Goal: Task Accomplishment & Management: Use online tool/utility

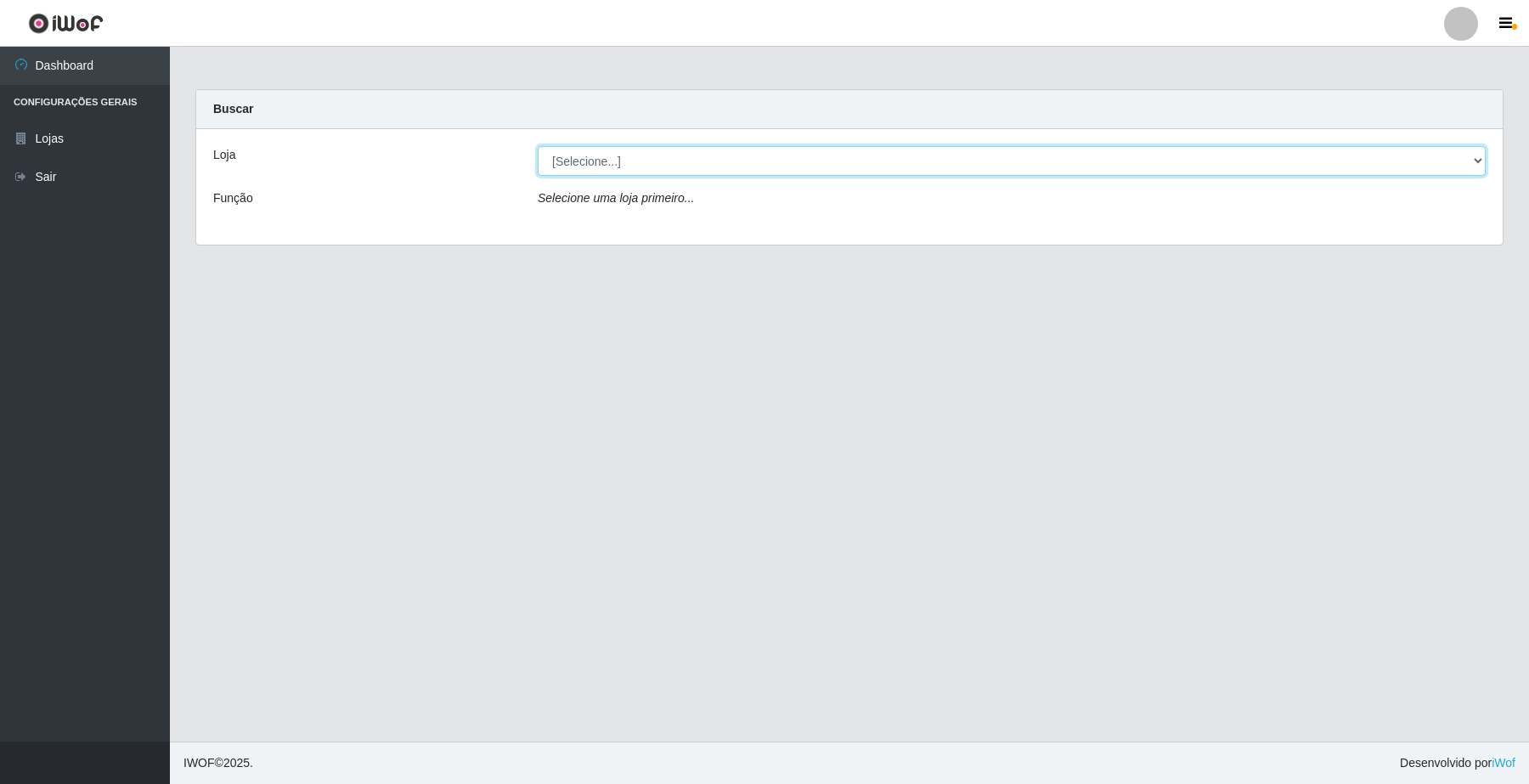
click at [915, 163] on select "[Selecione...] O Filezão - Centenário" at bounding box center [1012, 161] width 948 height 29
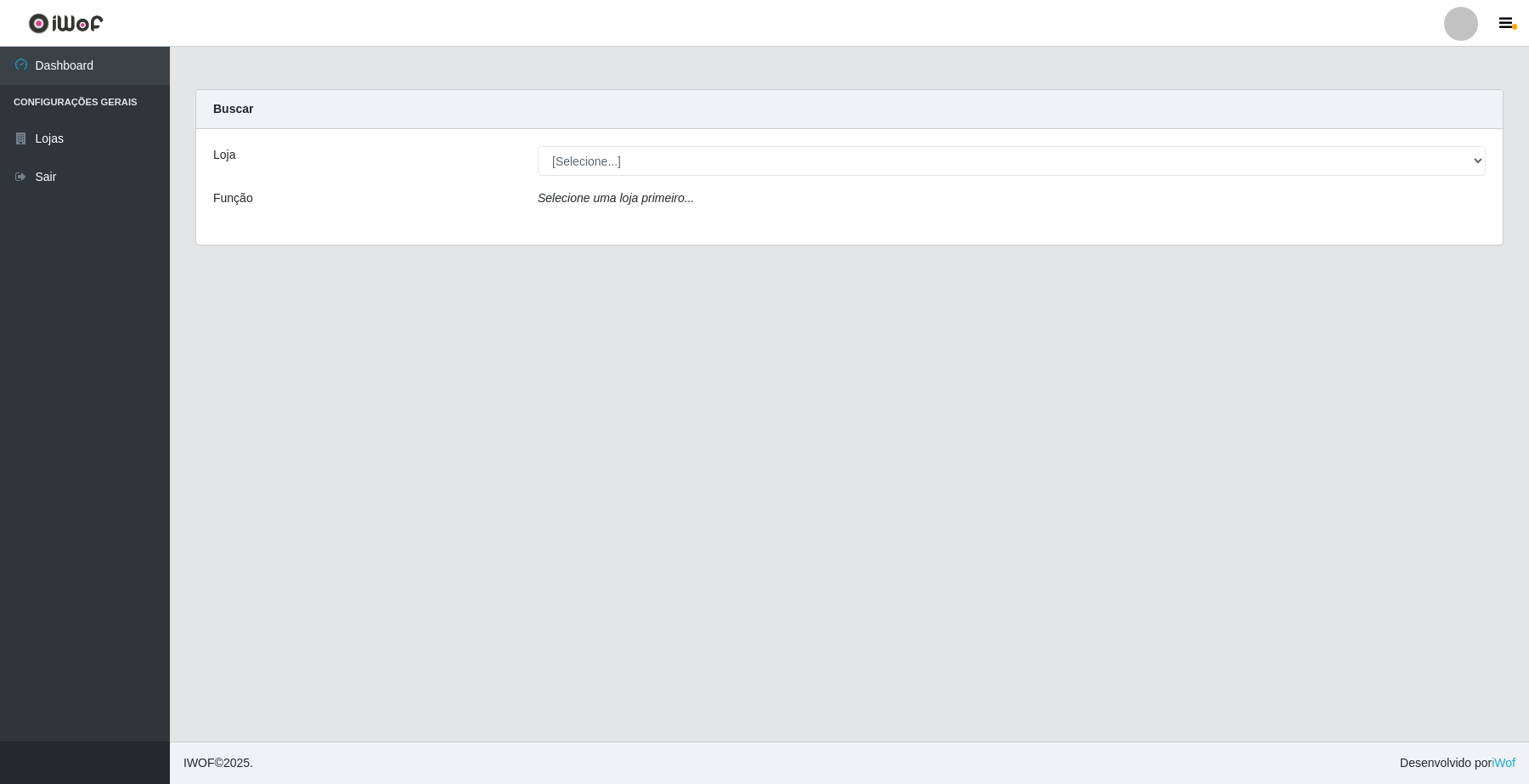
click at [855, 234] on div "Loja [Selecione...] O Filezão - Centenário Função Selecione uma loja primeiro..." at bounding box center [849, 186] width 1306 height 115
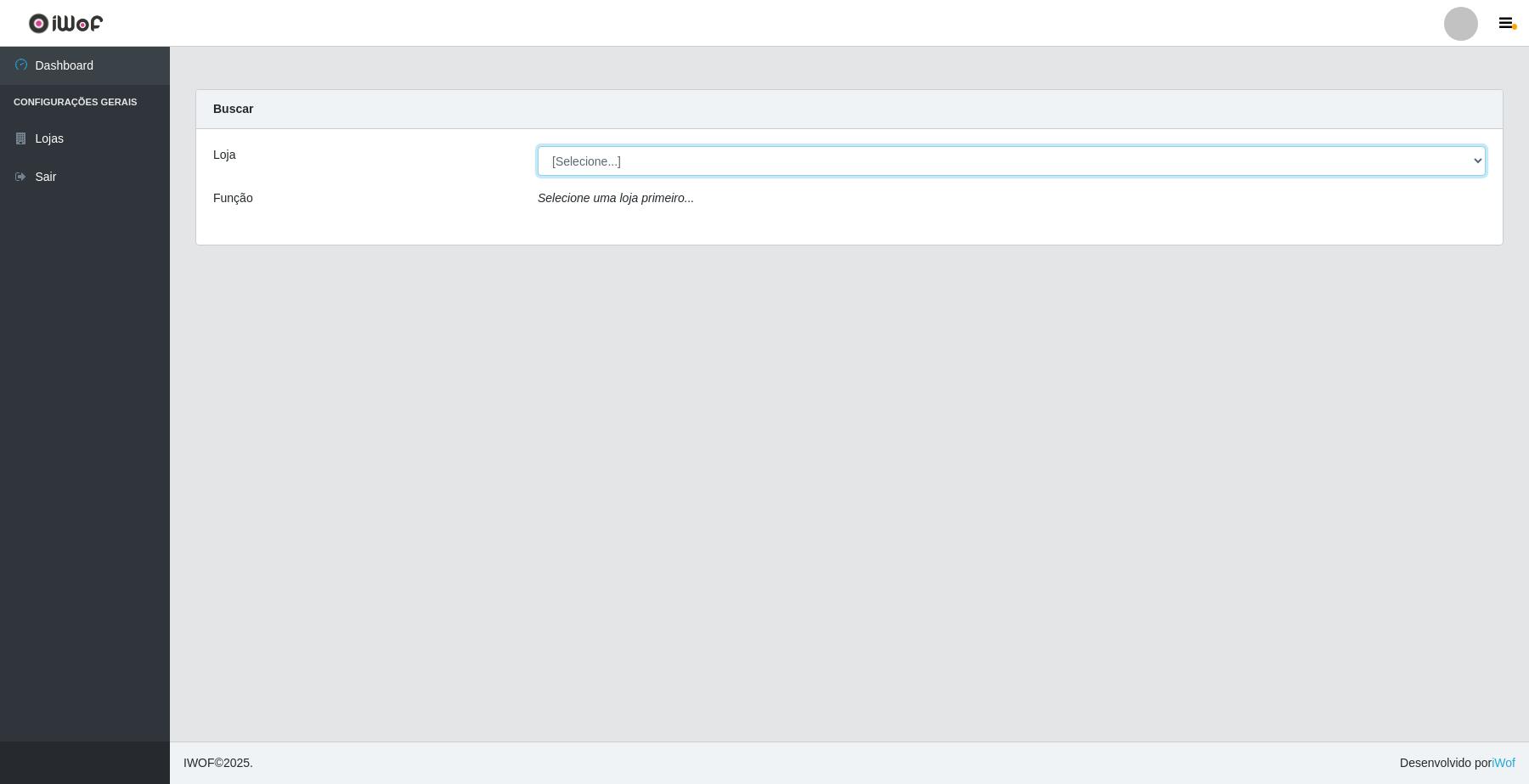
click at [914, 164] on select "[Selecione...] O Filezão - Centenário" at bounding box center [1012, 161] width 948 height 29
click at [538, 146] on select "[Selecione...] O Filezão - Centenário" at bounding box center [1012, 161] width 948 height 29
drag, startPoint x: 897, startPoint y: 150, endPoint x: 891, endPoint y: 174, distance: 24.7
click at [897, 150] on select "[Selecione...] O Filezão - Centenário" at bounding box center [1012, 161] width 948 height 29
select select "203"
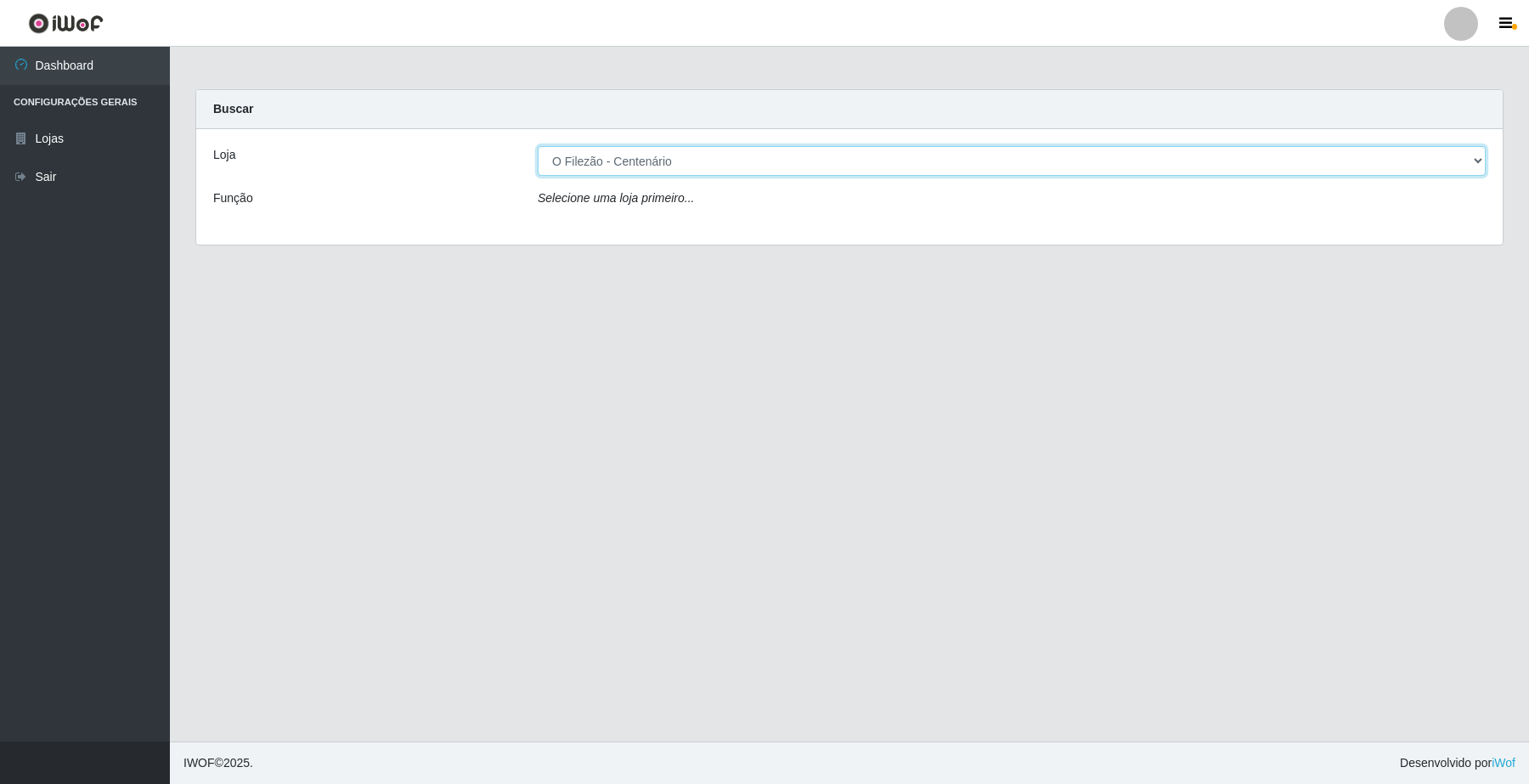
click at [538, 146] on select "[Selecione...] O Filezão - Centenário" at bounding box center [1012, 161] width 948 height 29
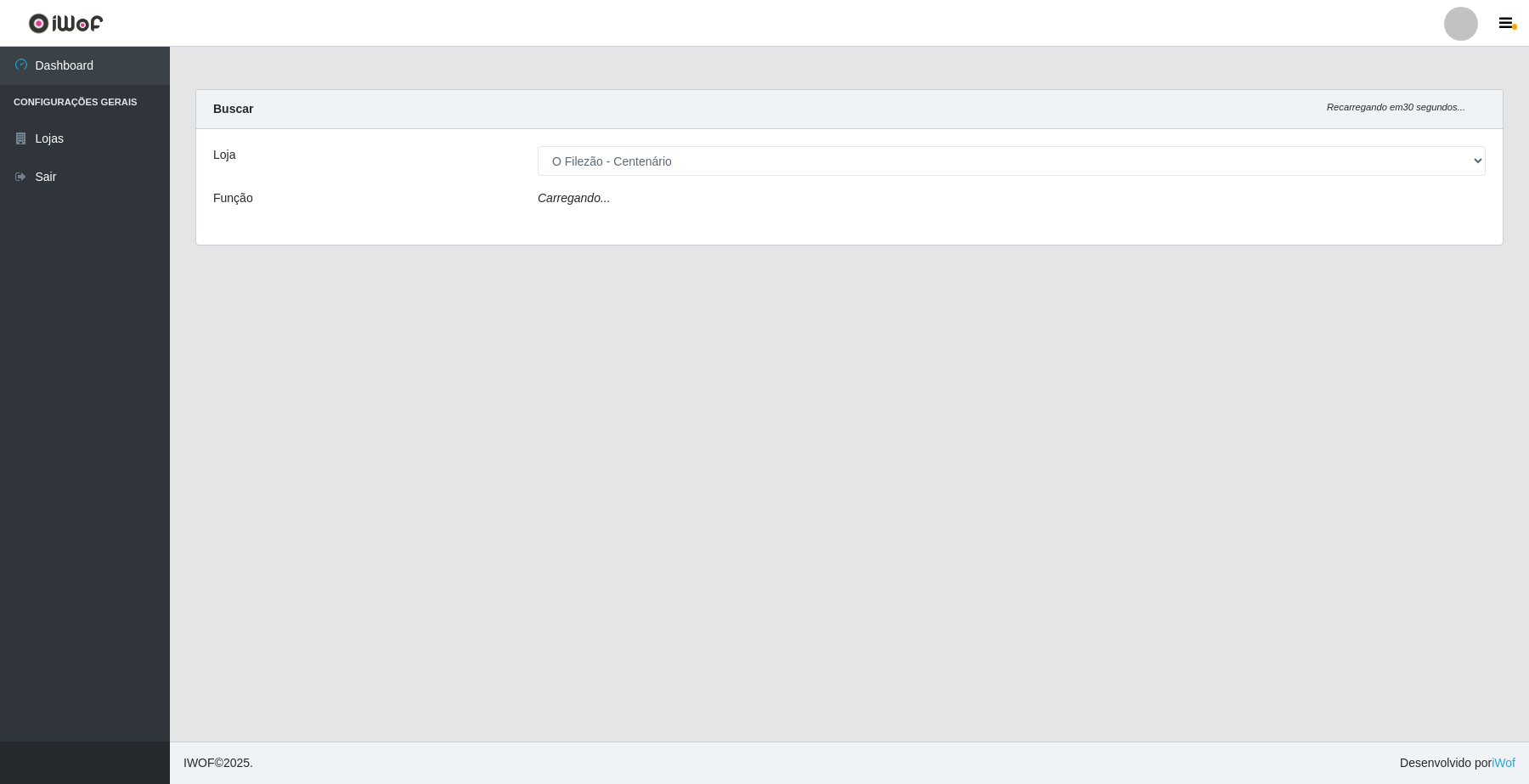
click at [831, 204] on div "Carregando..." at bounding box center [1012, 202] width 974 height 24
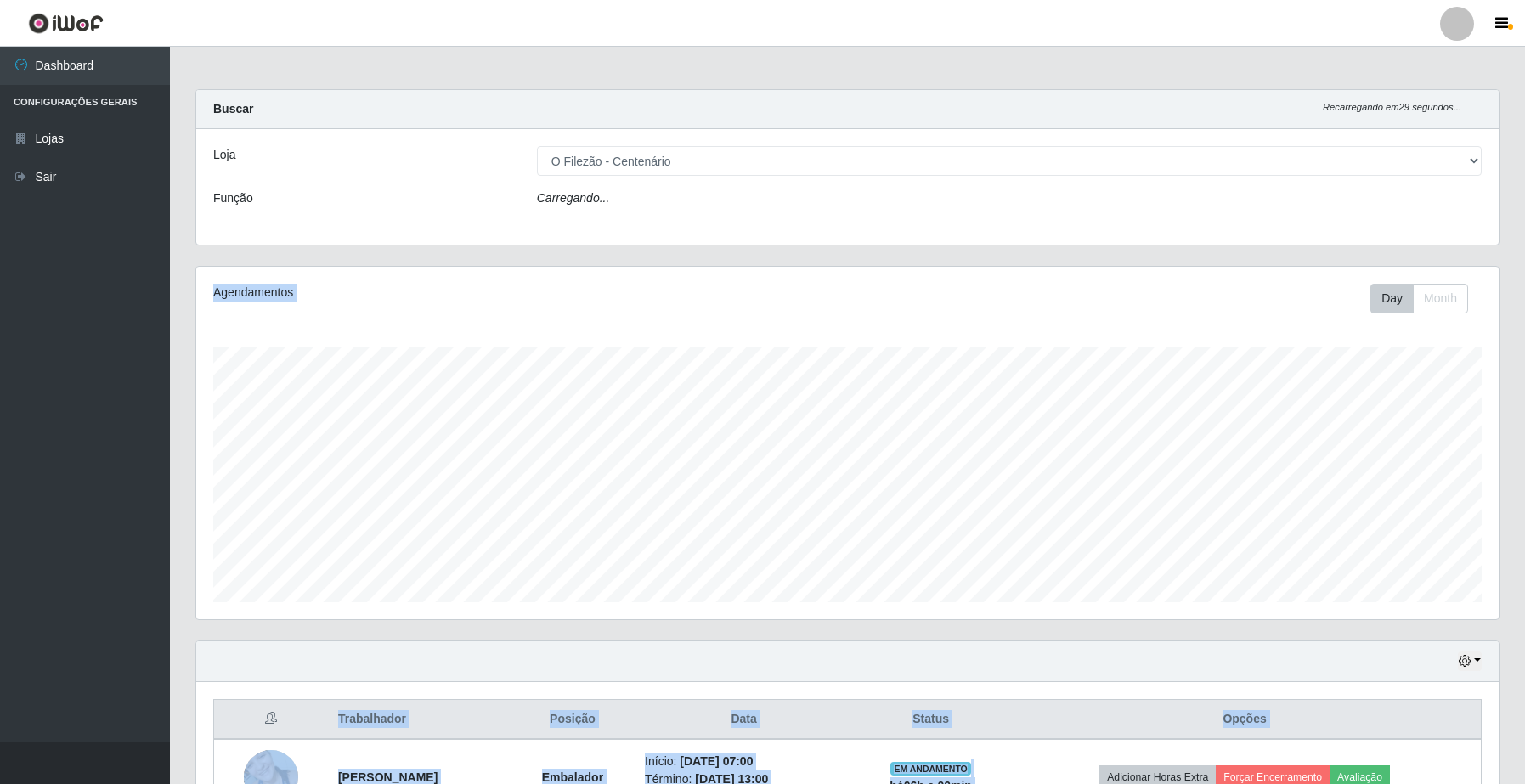
scroll to position [353, 1301]
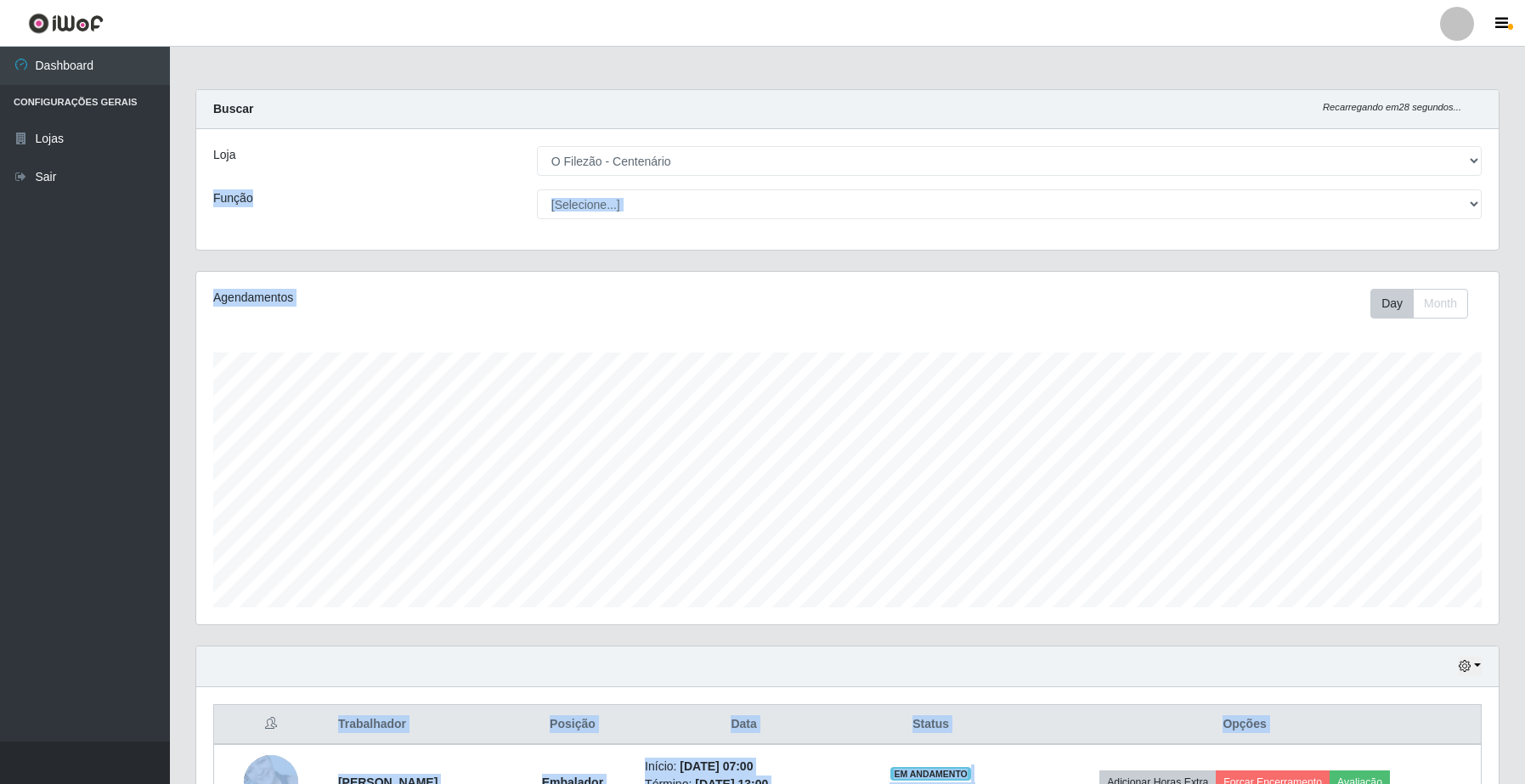
click at [754, 188] on div "Loja [Selecione...] O Filezão - Centenário Função [Selecione...] Auxiliar de Es…" at bounding box center [847, 189] width 1302 height 120
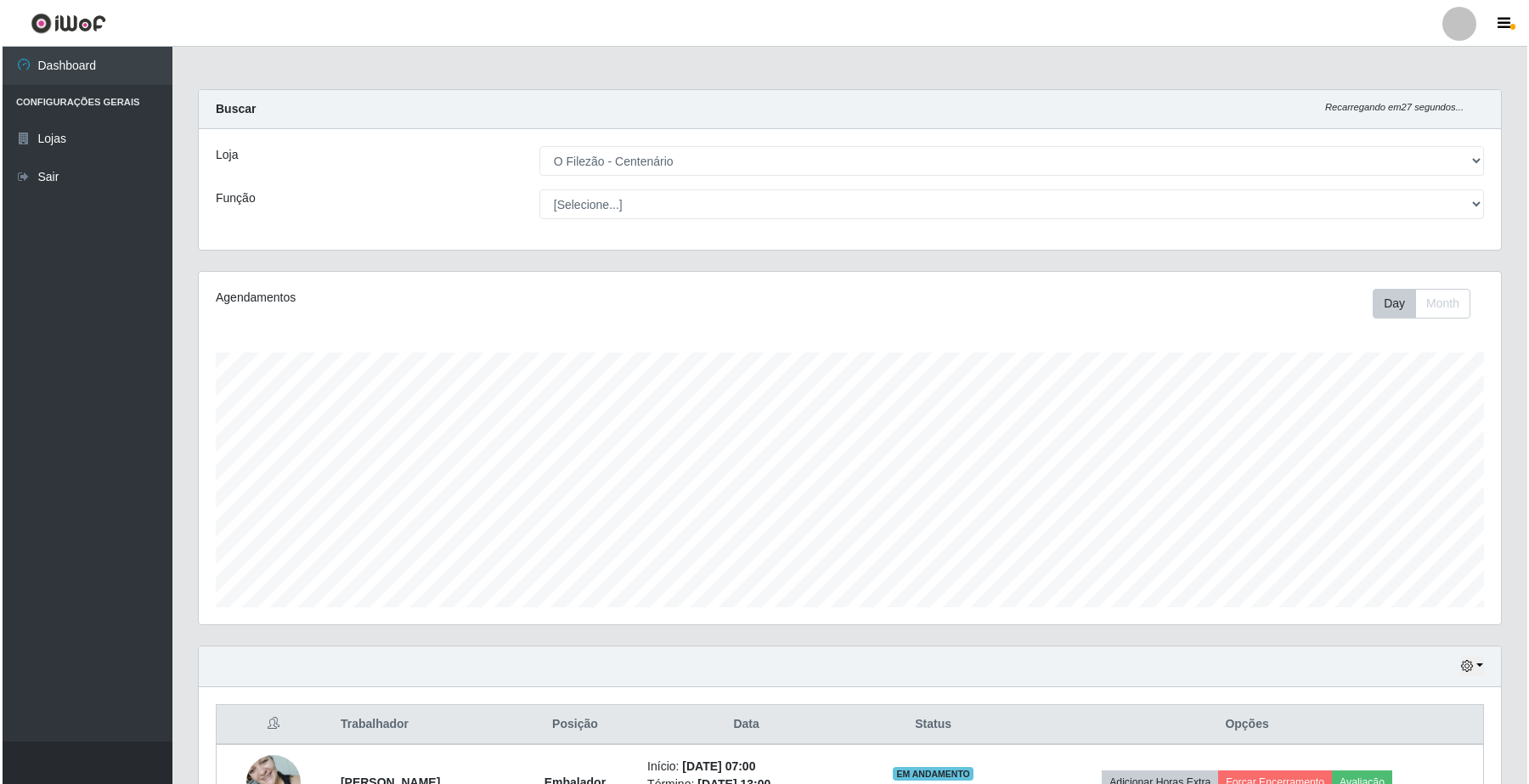
scroll to position [531, 0]
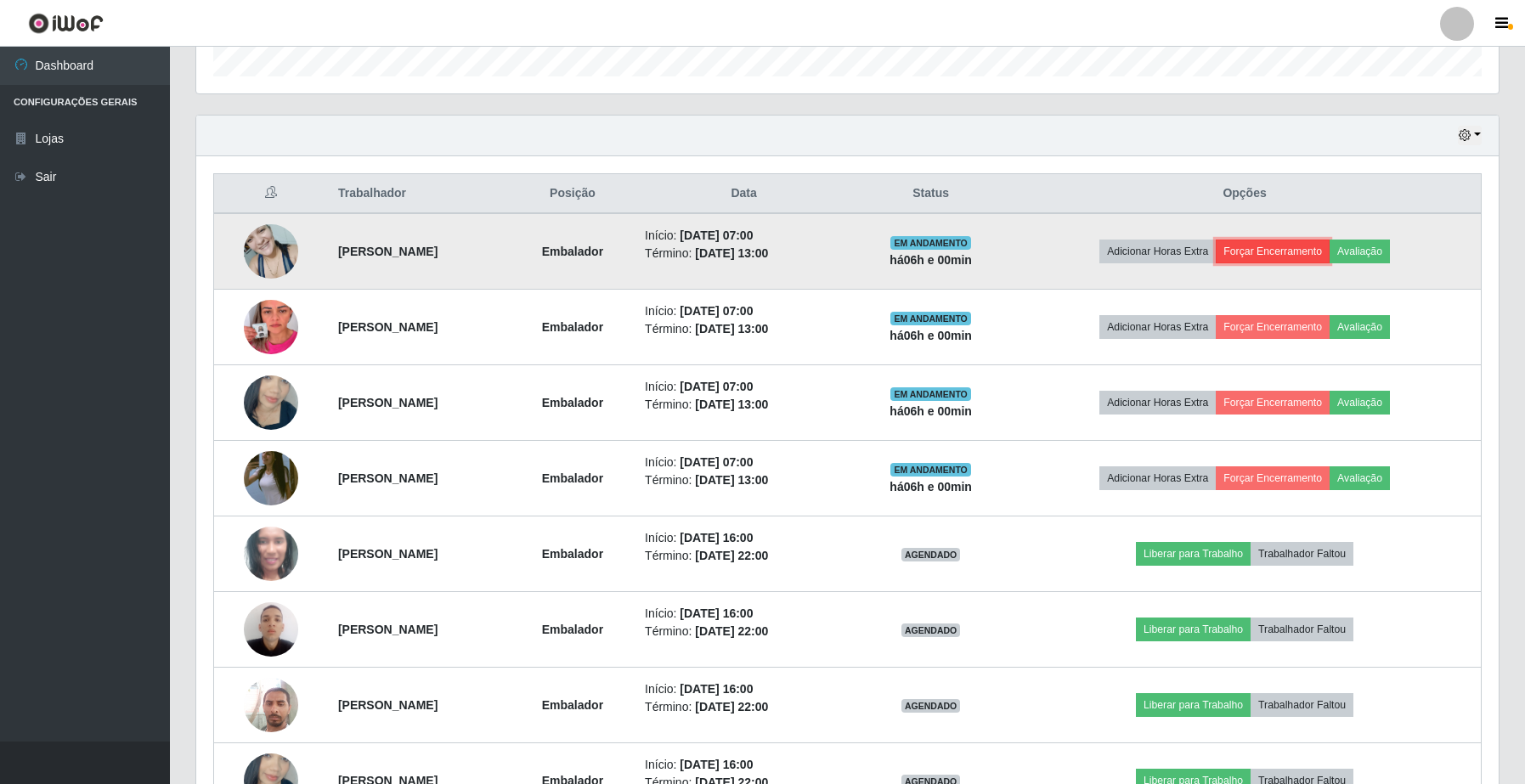
click at [1288, 251] on button "Forçar Encerramento" at bounding box center [1272, 250] width 114 height 23
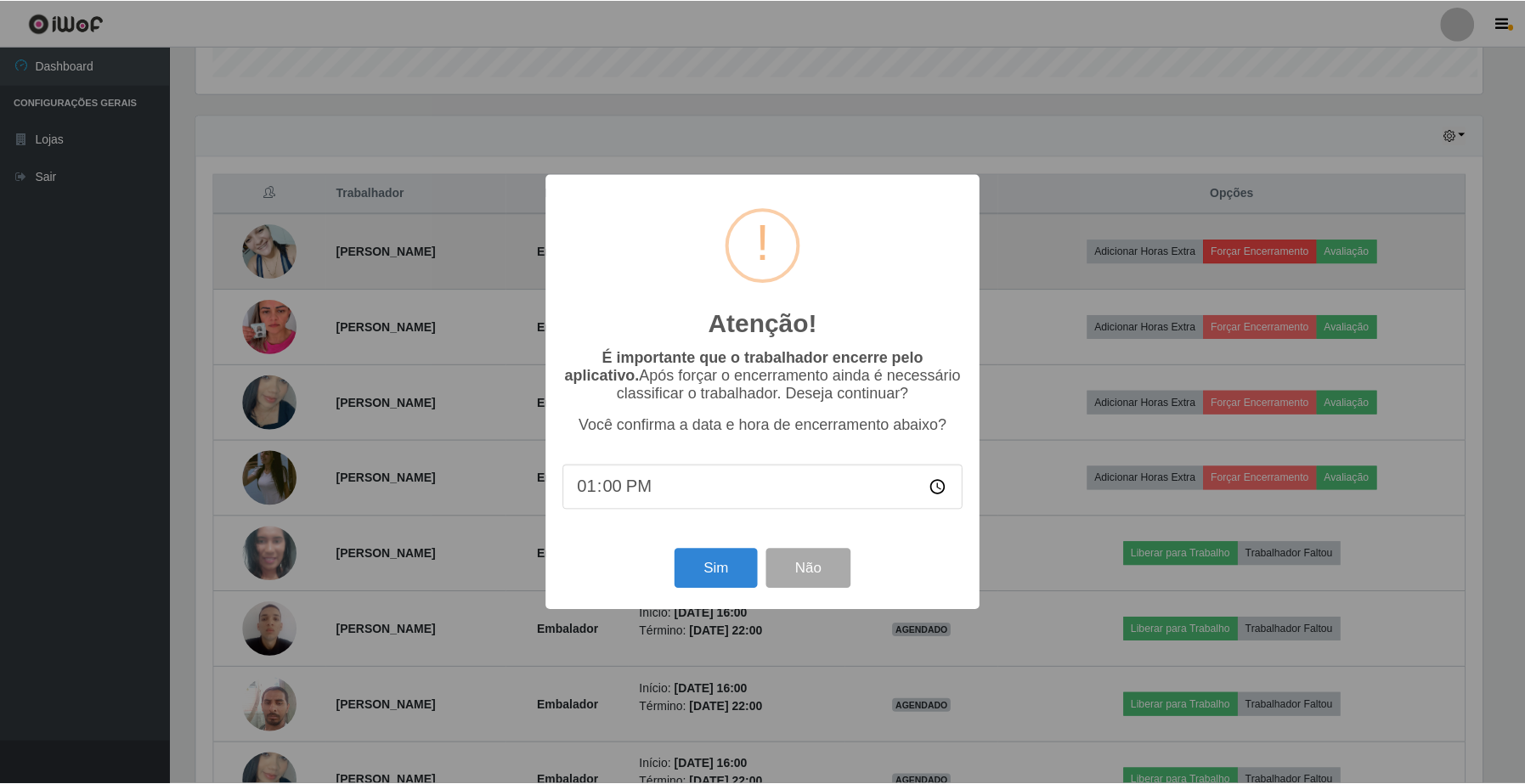
scroll to position [353, 1289]
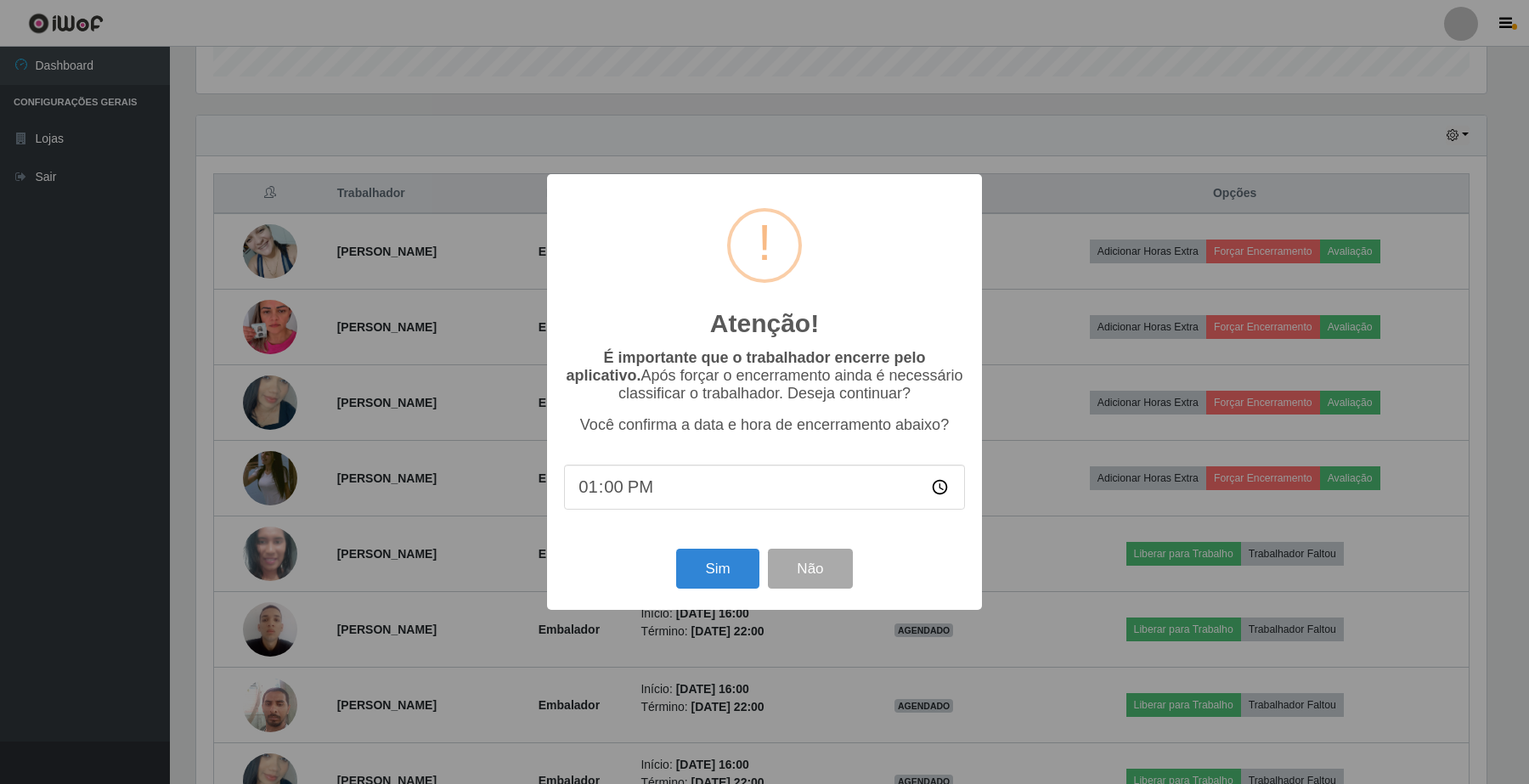
click at [729, 550] on div "Sim Não" at bounding box center [764, 568] width 401 height 49
click at [717, 565] on button "Sim" at bounding box center [716, 568] width 82 height 40
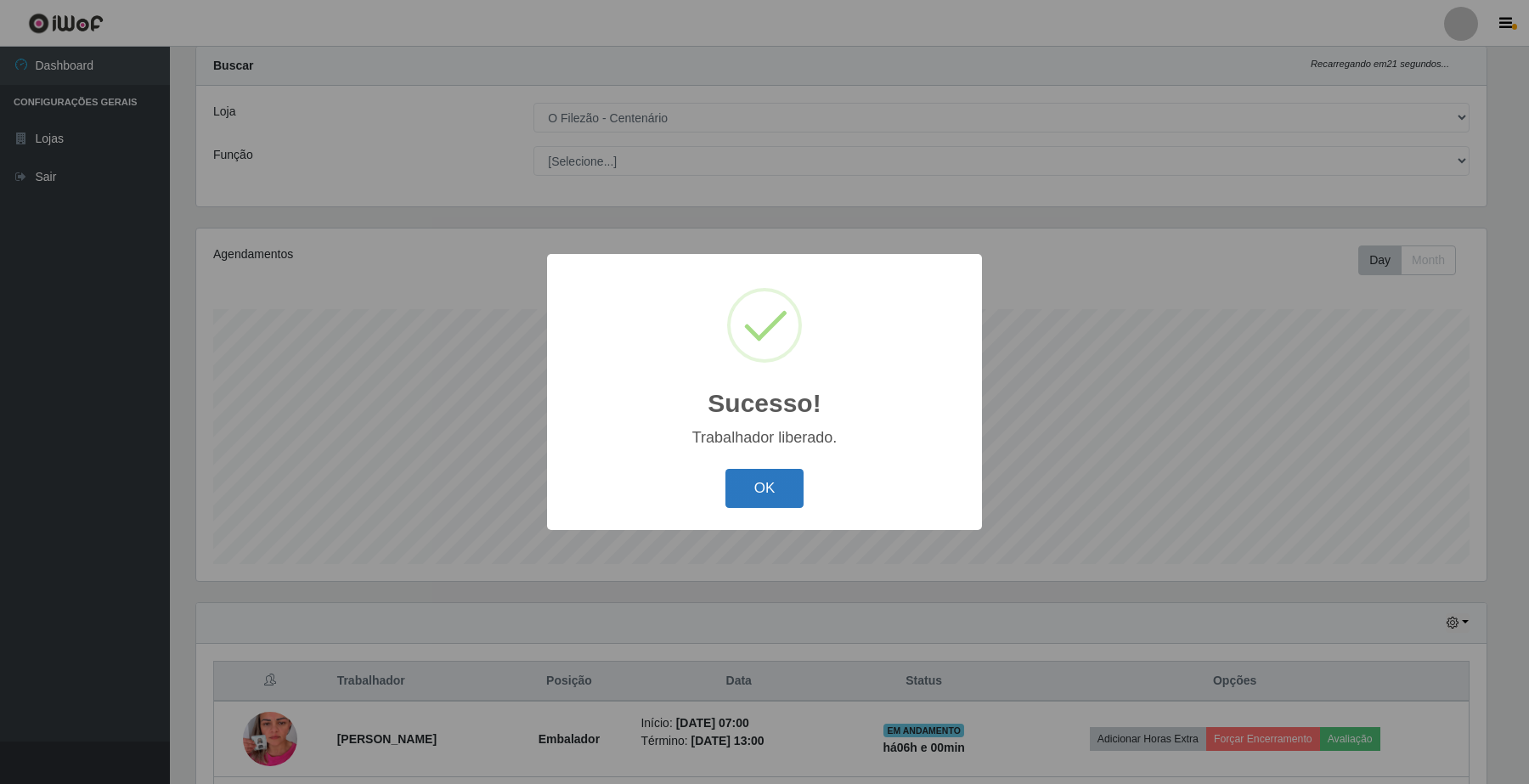
click at [778, 469] on div "OK Cancel" at bounding box center [764, 488] width 401 height 49
click at [769, 483] on button "OK" at bounding box center [764, 489] width 79 height 40
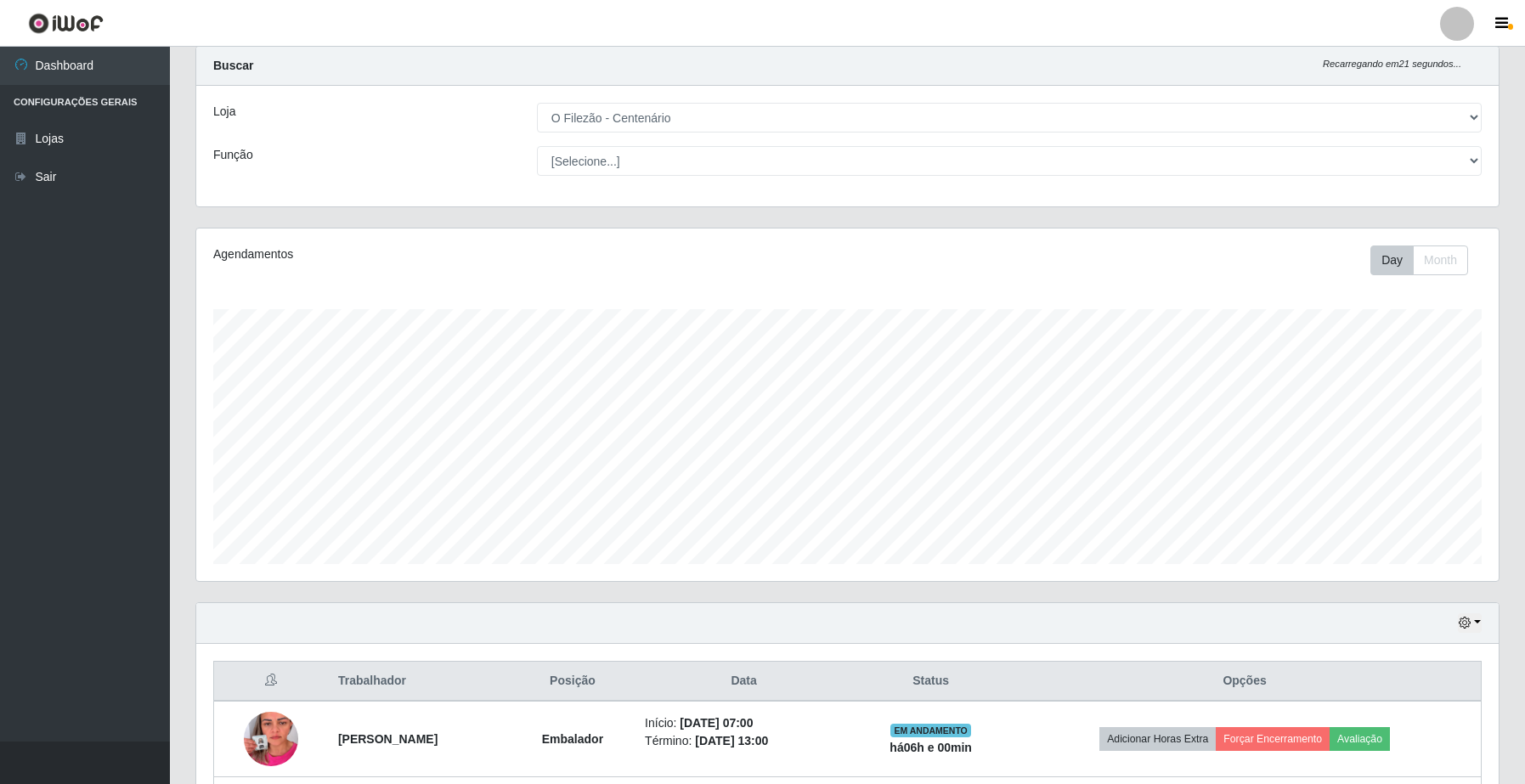
scroll to position [468, 0]
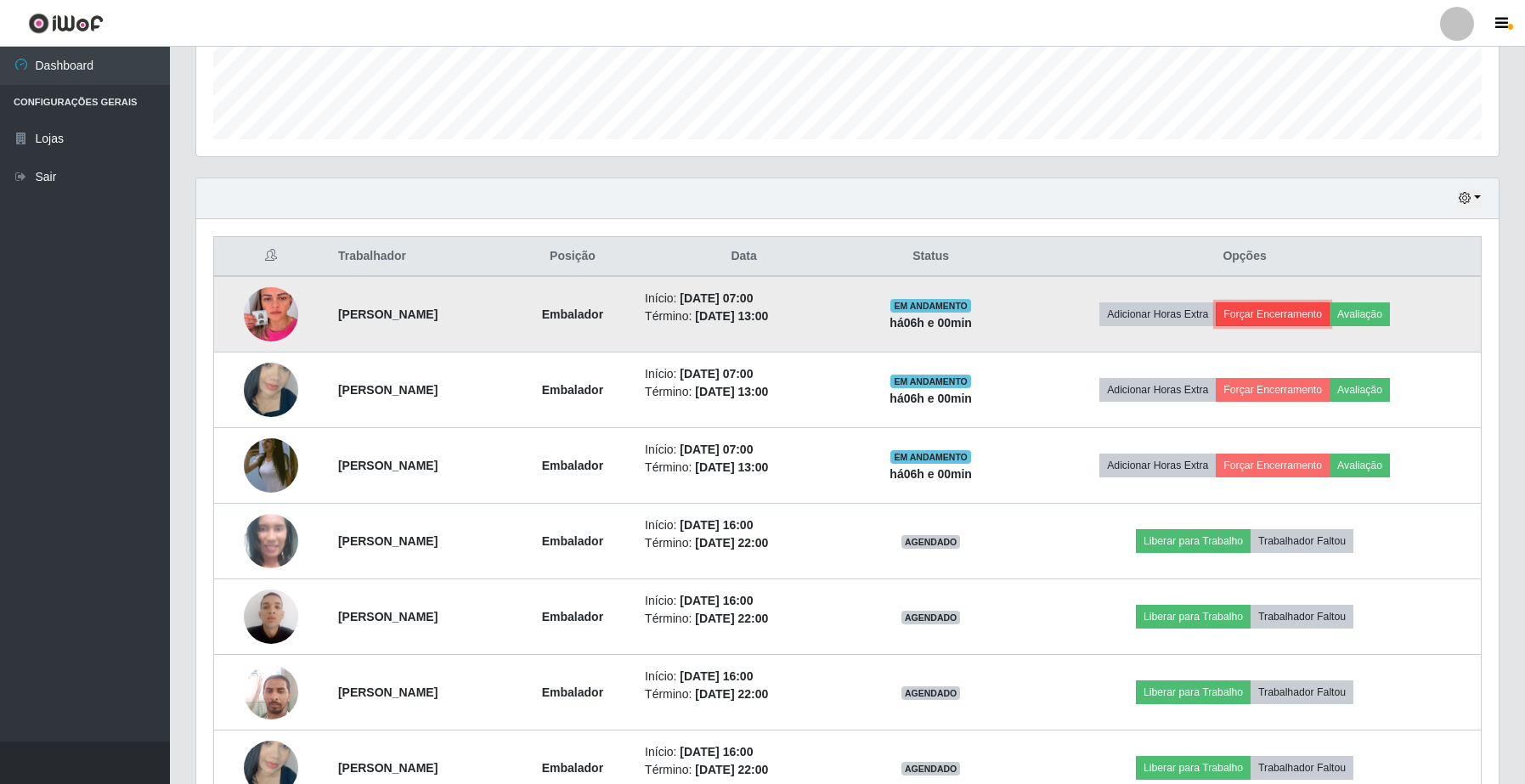
click at [1324, 314] on button "Forçar Encerramento" at bounding box center [1272, 314] width 114 height 23
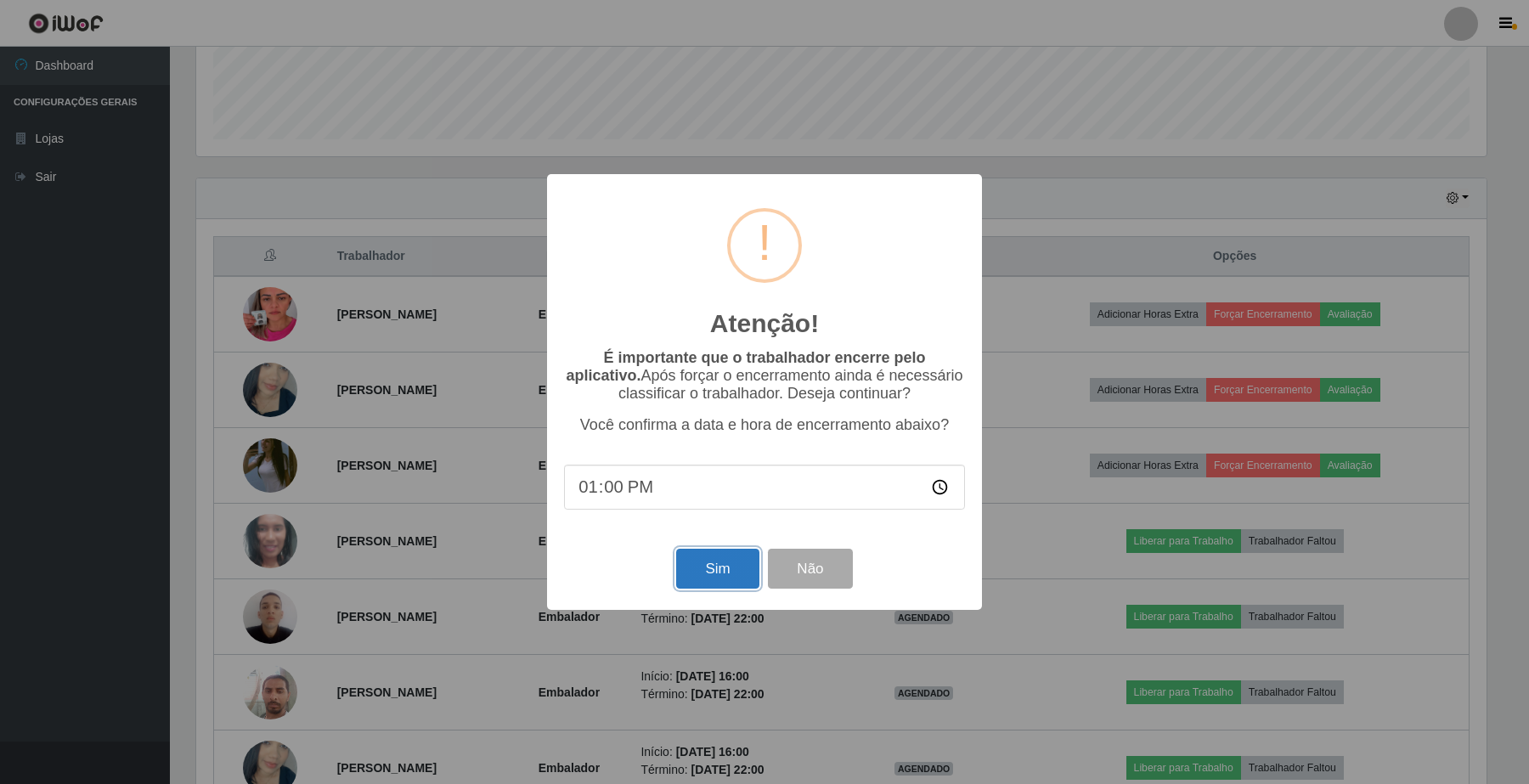
click at [710, 580] on button "Sim" at bounding box center [716, 568] width 82 height 40
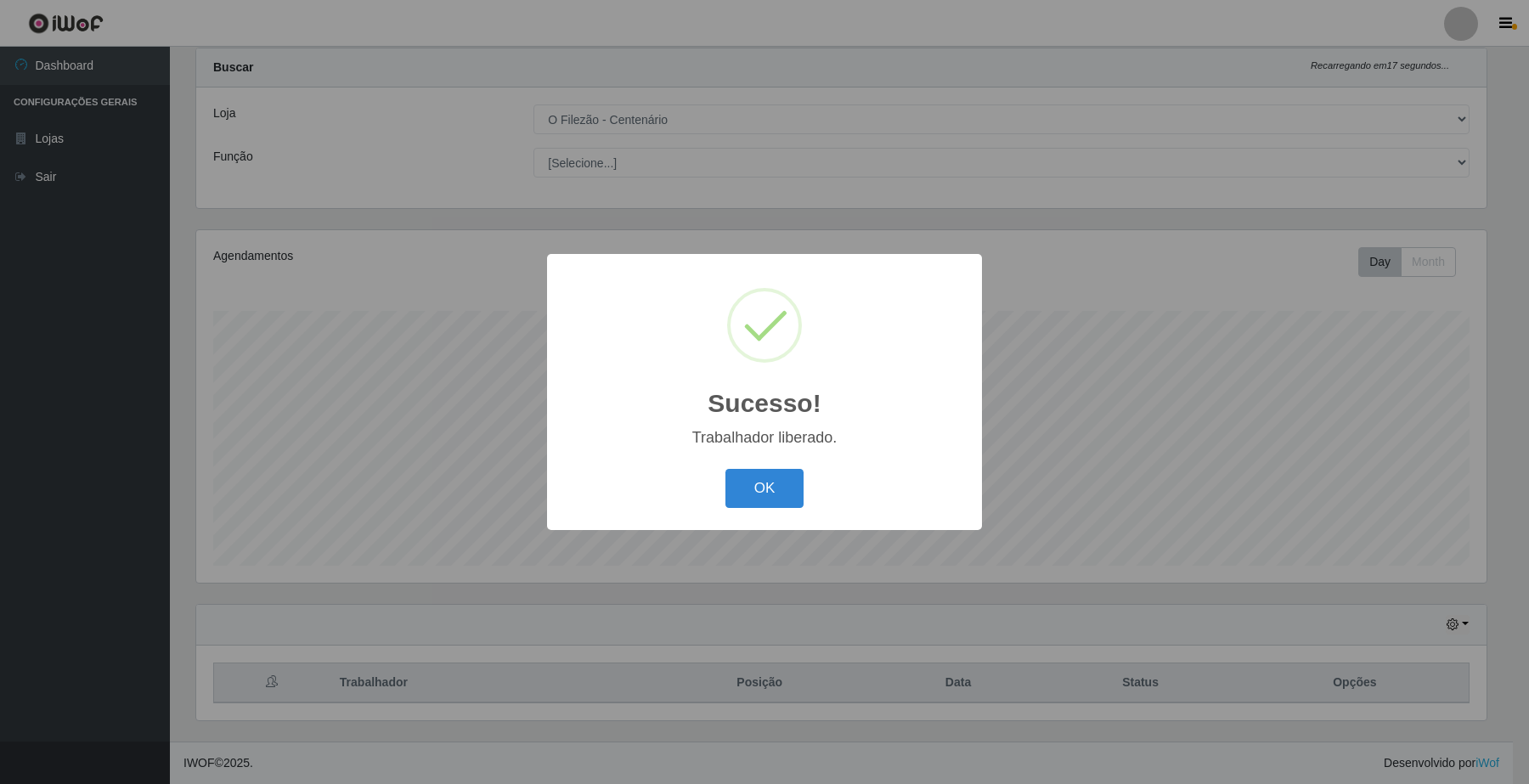
click at [1306, 392] on div "Sucesso! × Trabalhador liberado. OK Cancel" at bounding box center [764, 392] width 1529 height 784
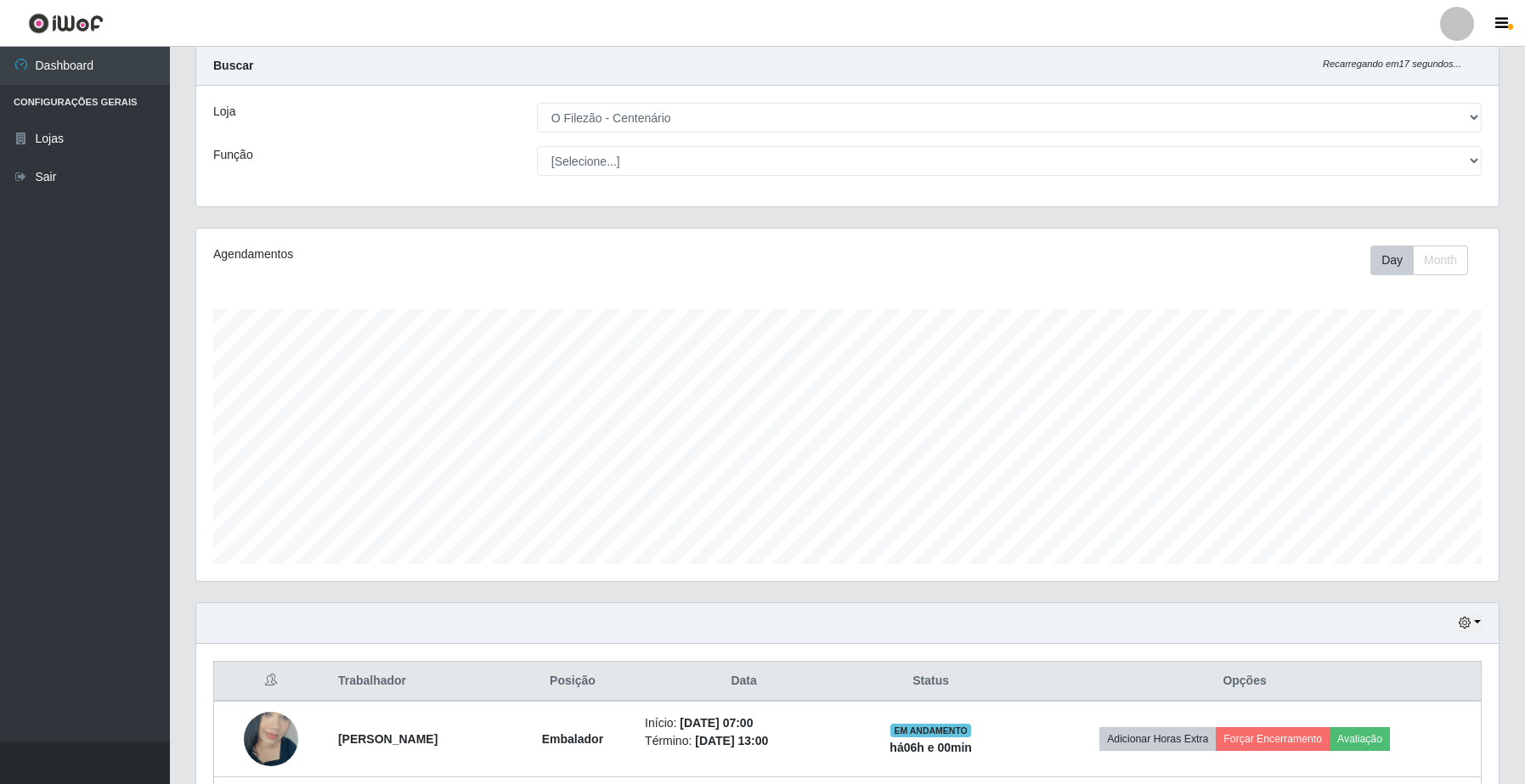
scroll to position [468, 0]
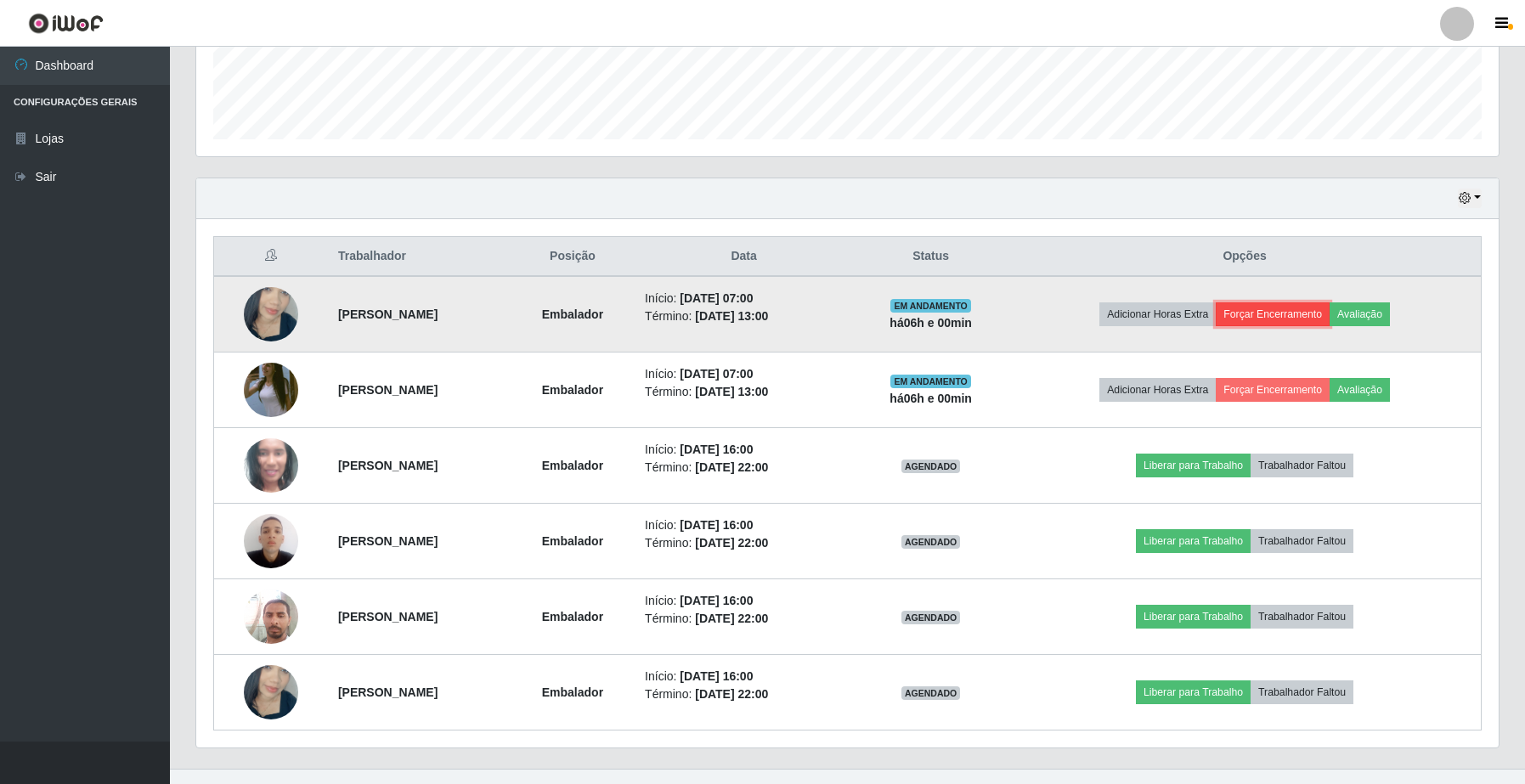
click at [1294, 317] on button "Forçar Encerramento" at bounding box center [1272, 314] width 114 height 23
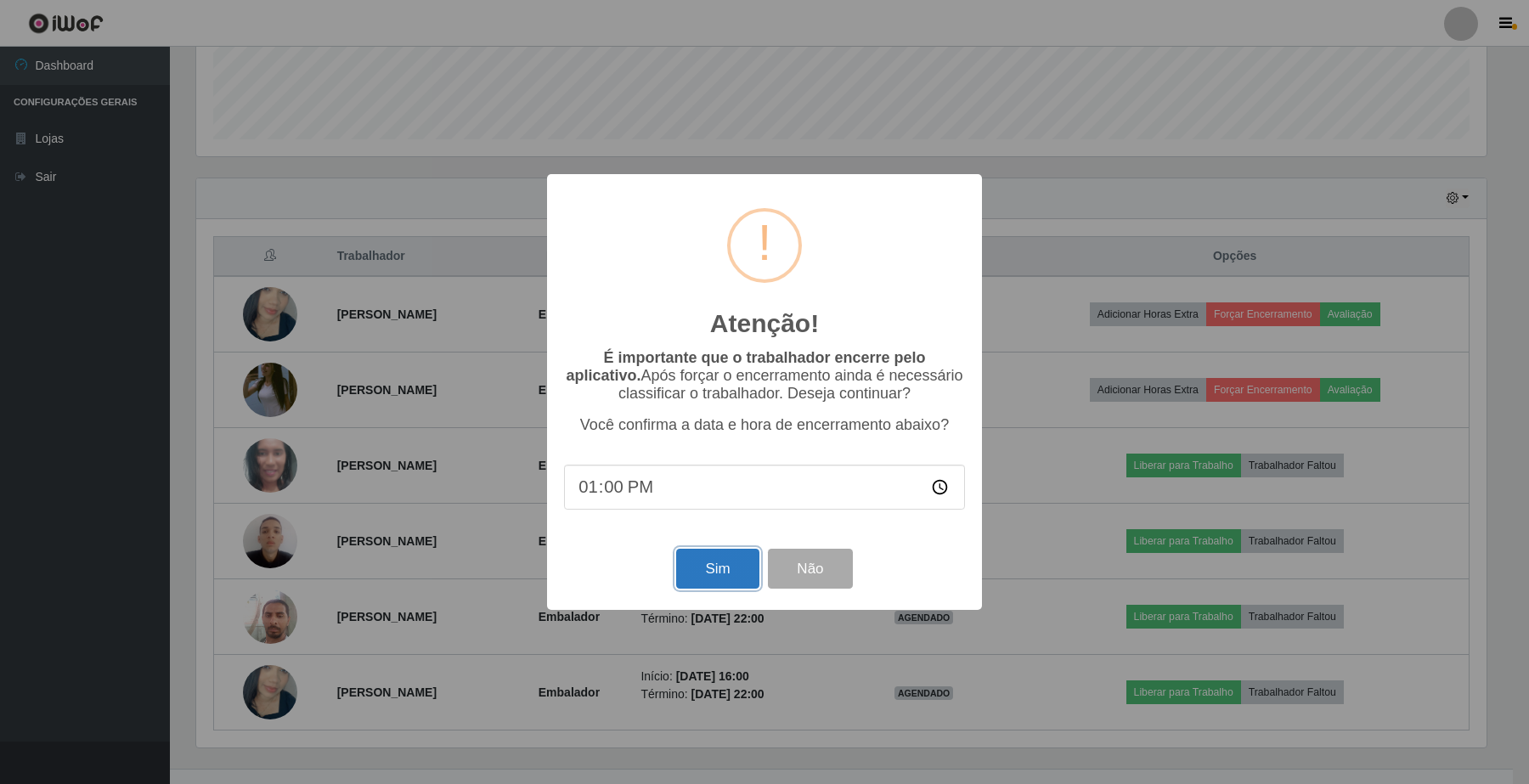
click at [717, 578] on button "Sim" at bounding box center [716, 568] width 82 height 40
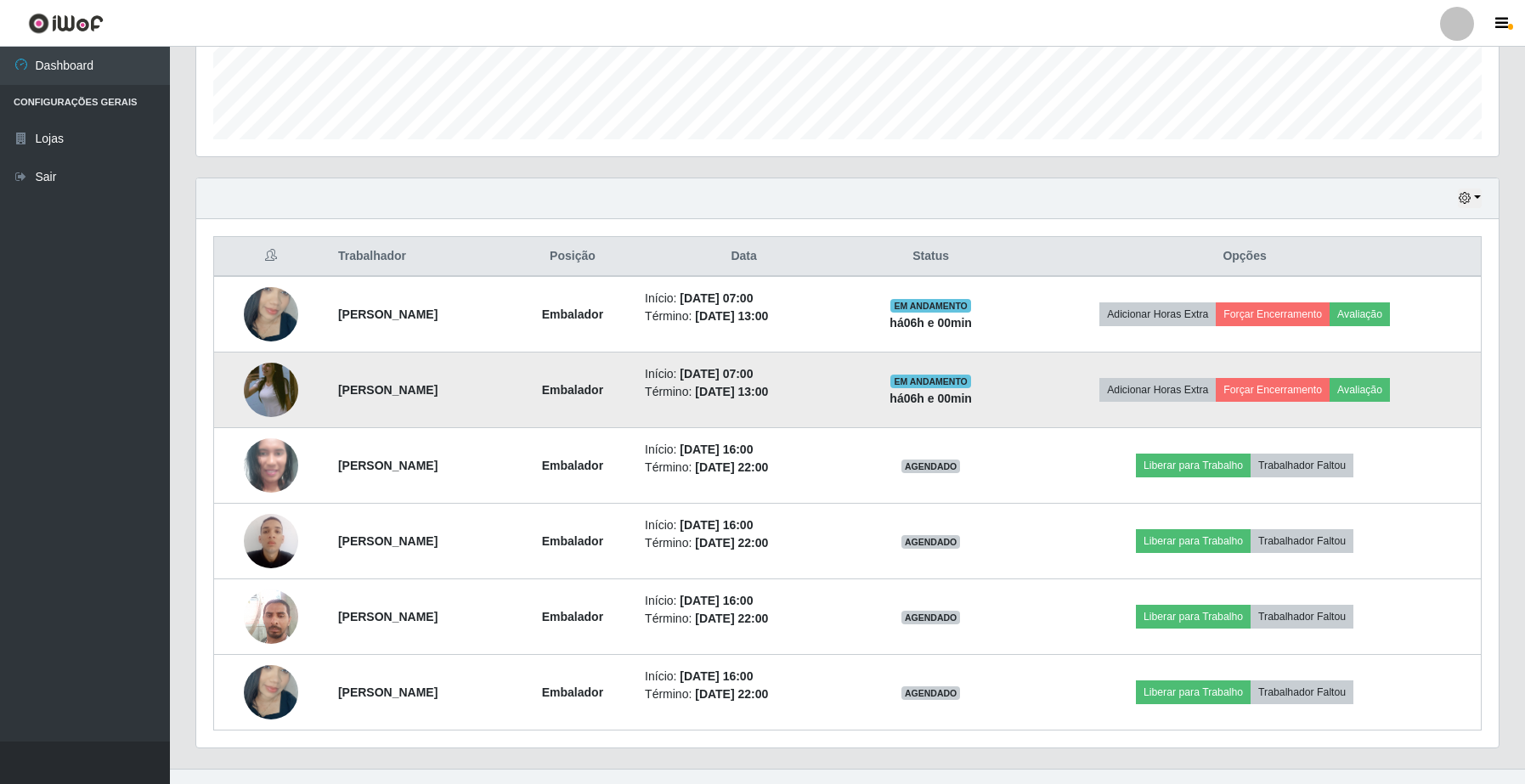
scroll to position [0, 0]
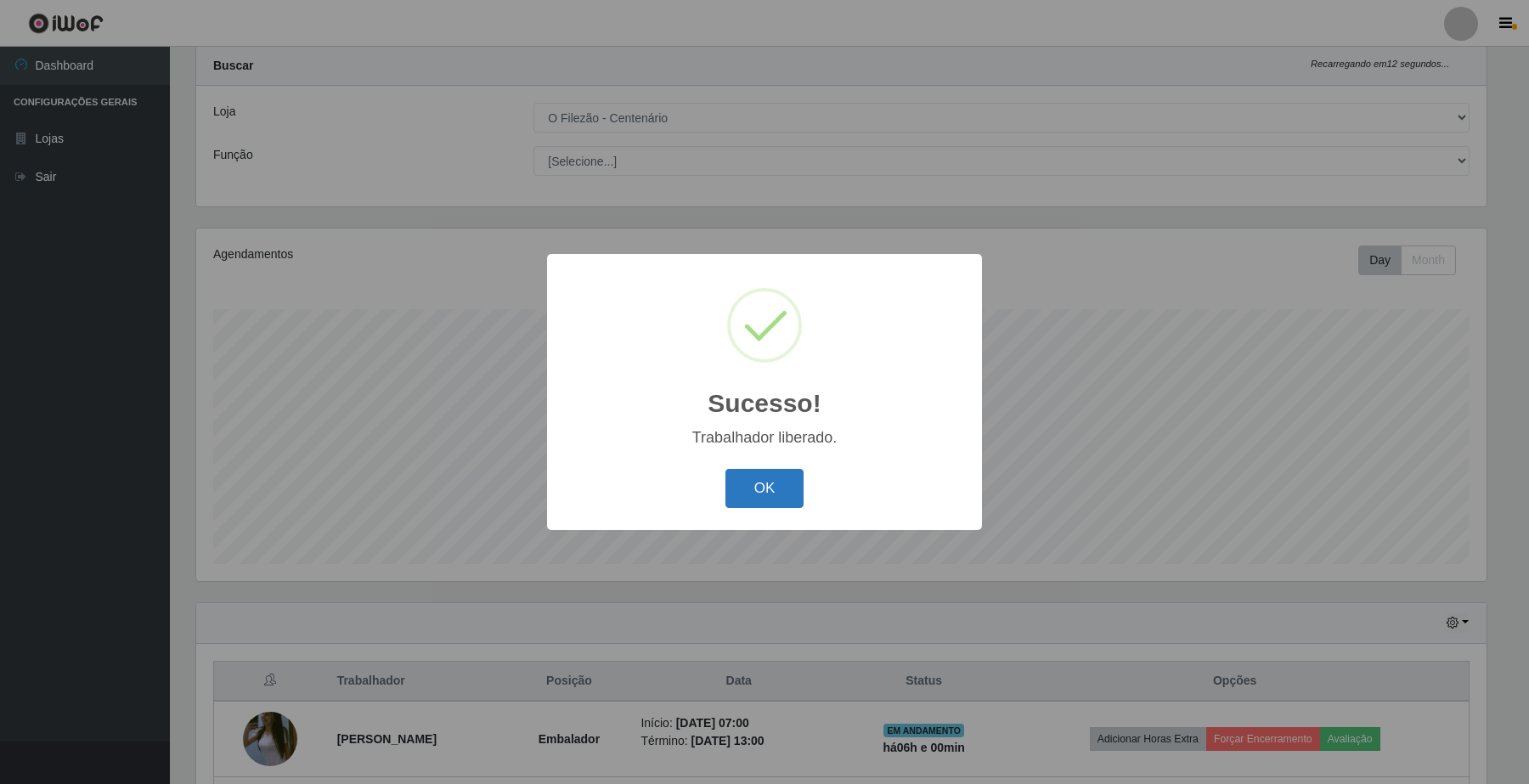
click at [736, 483] on button "OK" at bounding box center [764, 489] width 79 height 40
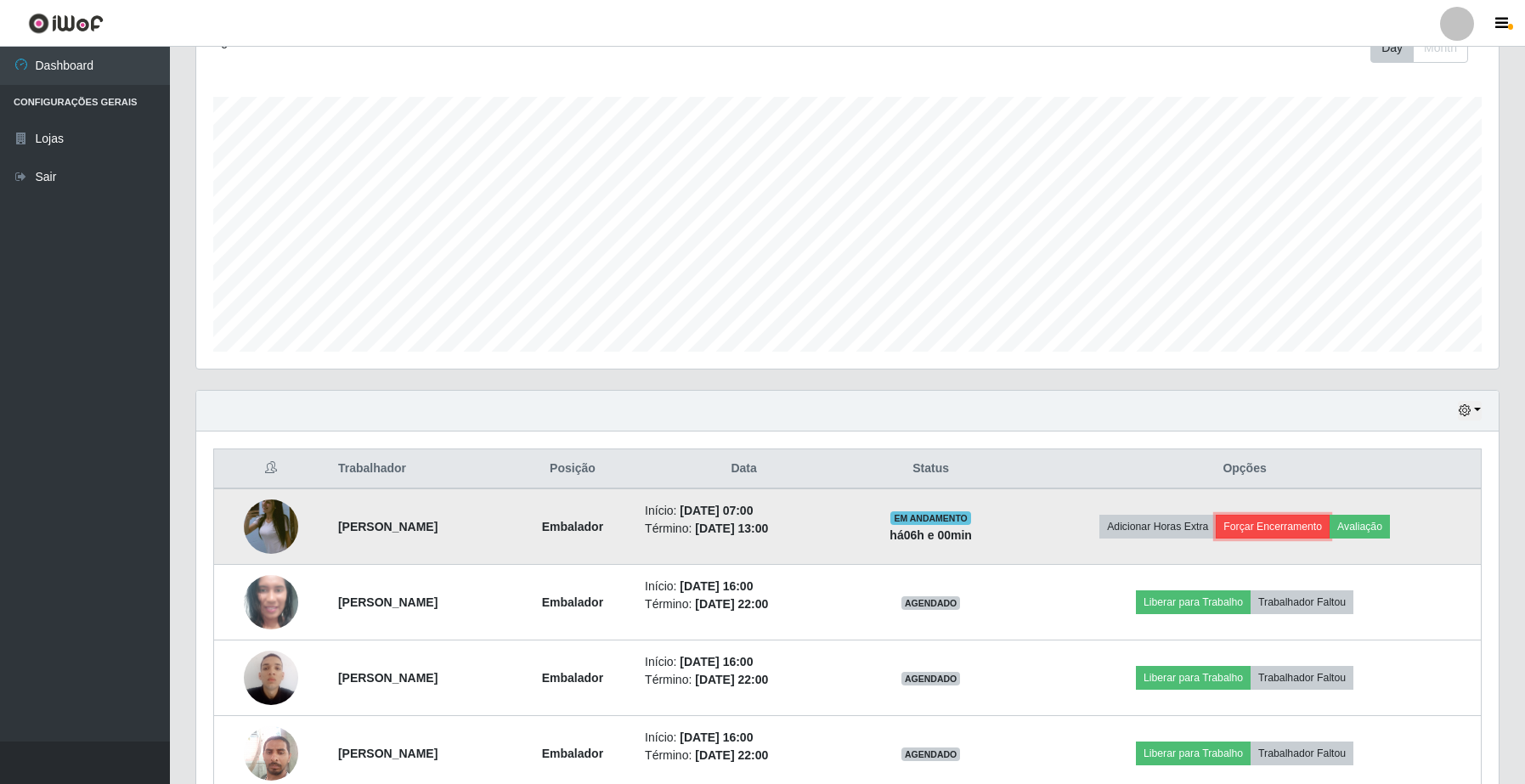
click at [1272, 522] on button "Forçar Encerramento" at bounding box center [1272, 526] width 114 height 23
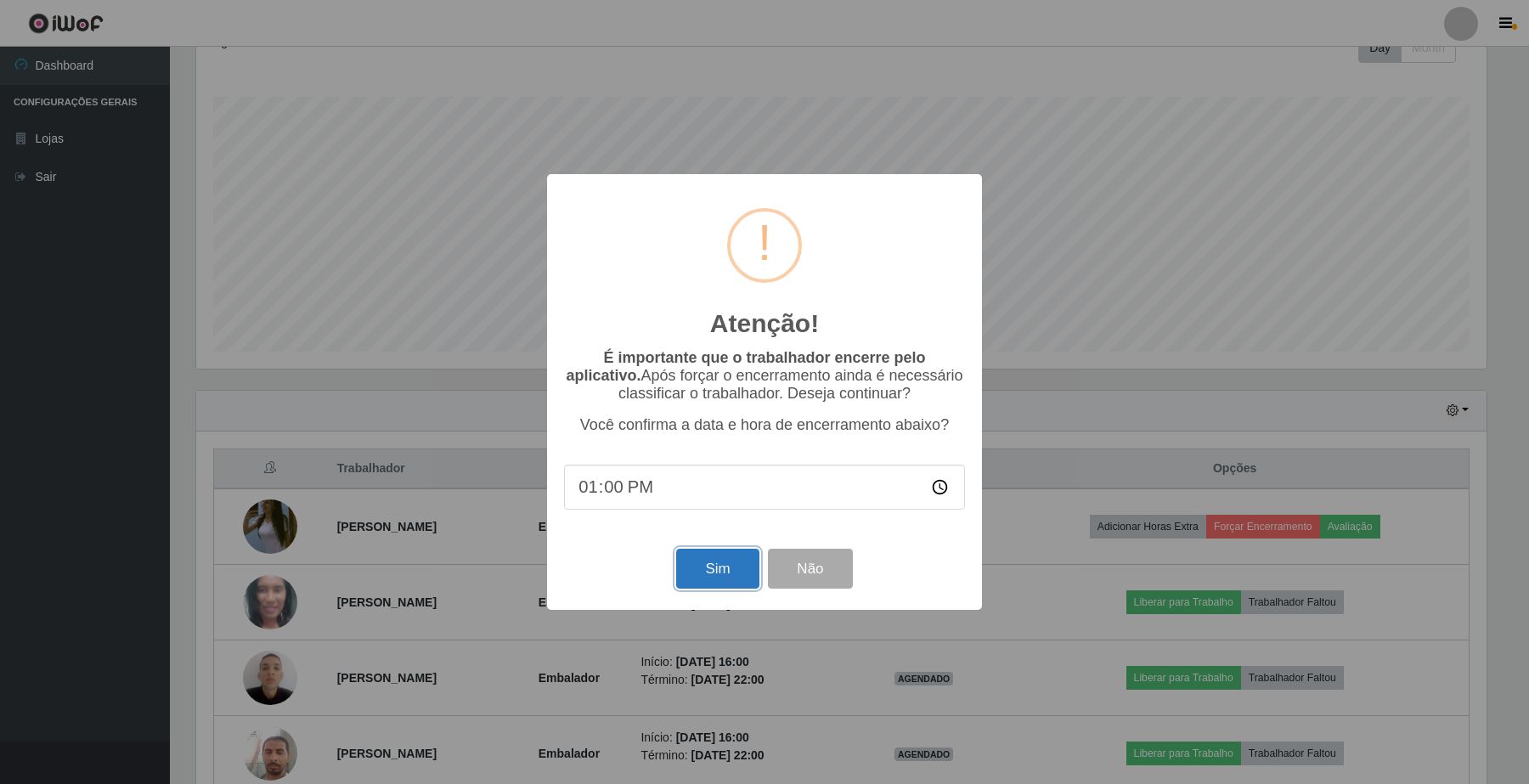
click at [702, 575] on button "Sim" at bounding box center [716, 568] width 82 height 40
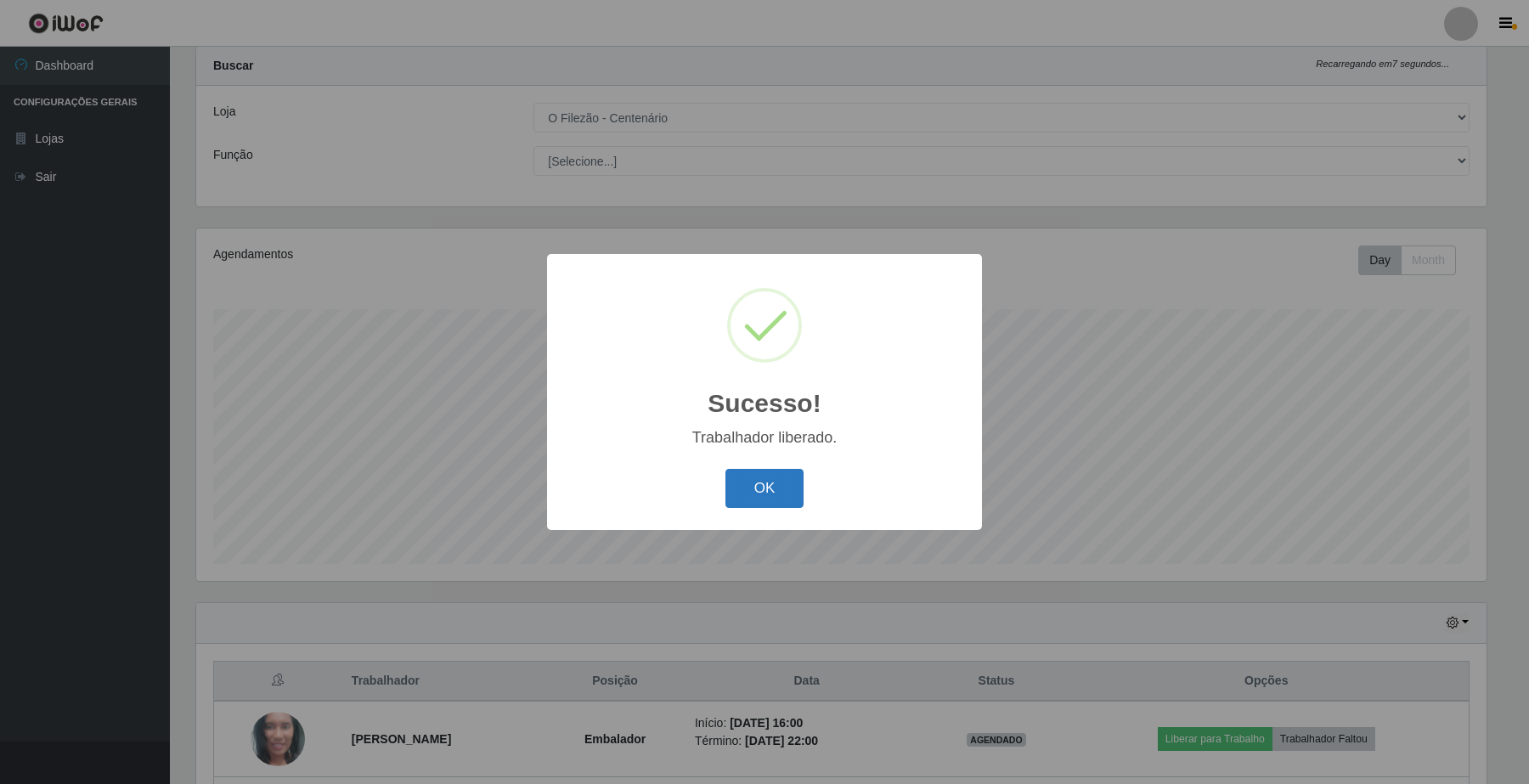
click at [796, 497] on button "OK" at bounding box center [764, 489] width 79 height 40
